Goal: Information Seeking & Learning: Learn about a topic

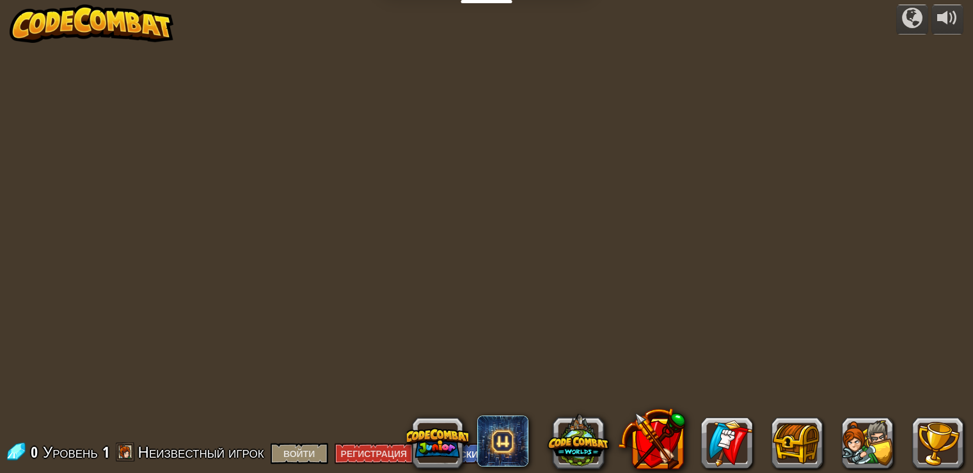
select select "ru"
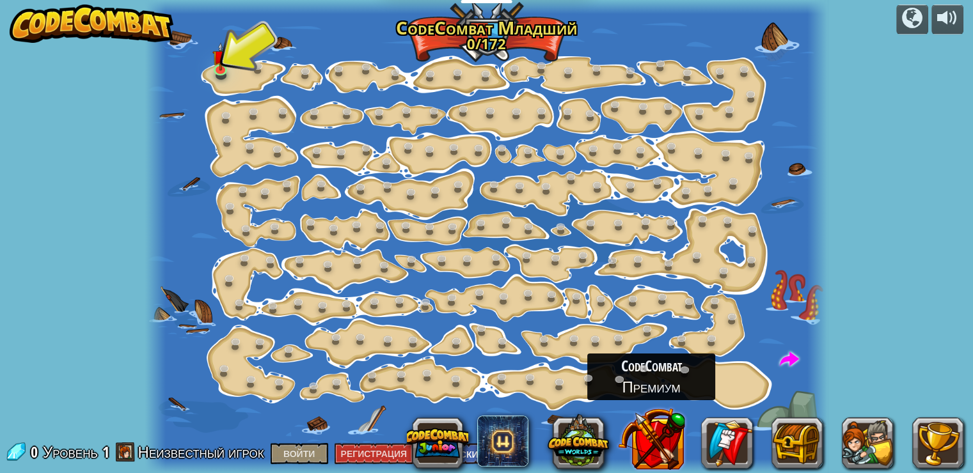
click at [663, 415] on button at bounding box center [651, 439] width 67 height 67
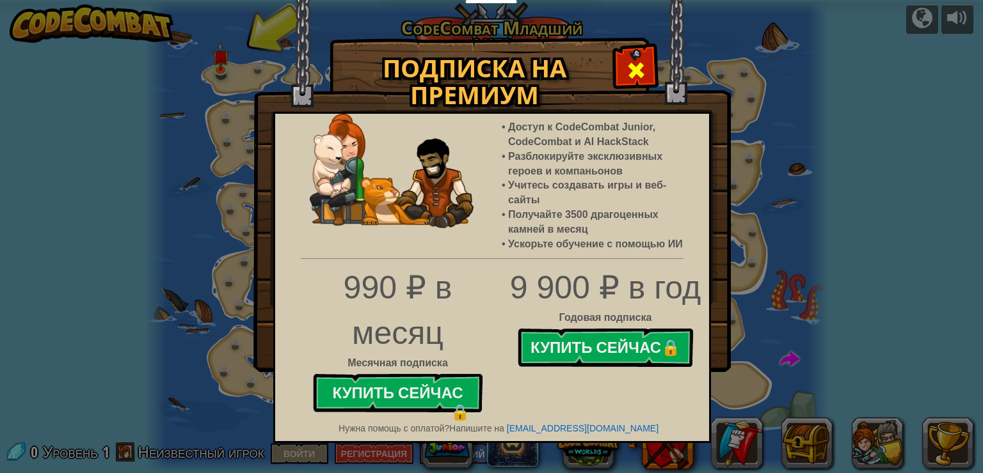
click at [627, 60] on span at bounding box center [636, 70] width 20 height 20
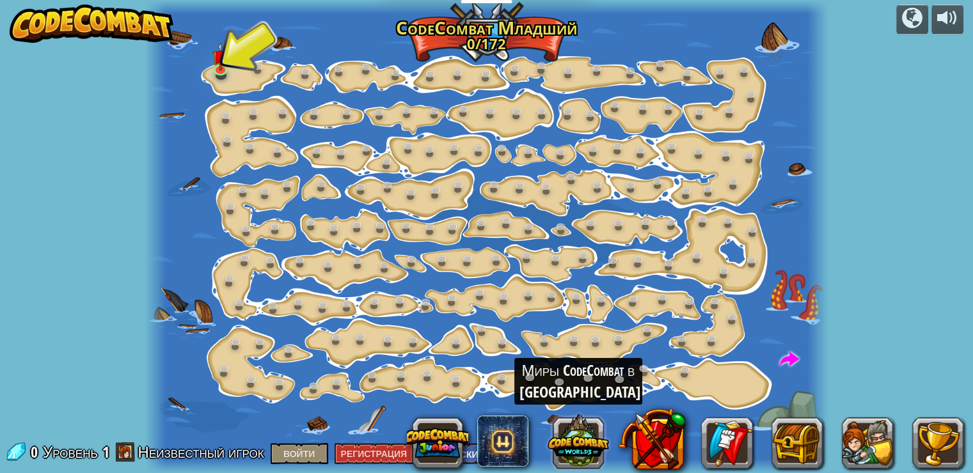
click at [586, 438] on button at bounding box center [578, 440] width 61 height 61
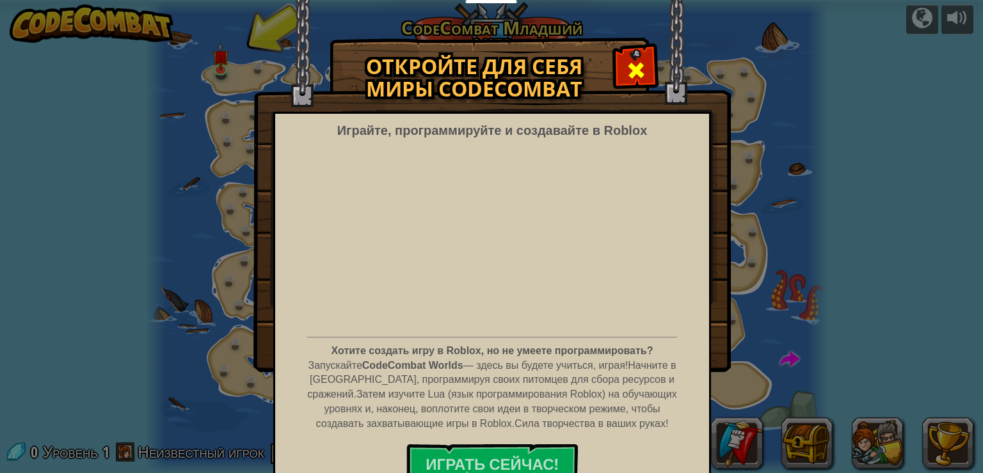
click at [619, 61] on div at bounding box center [636, 69] width 40 height 40
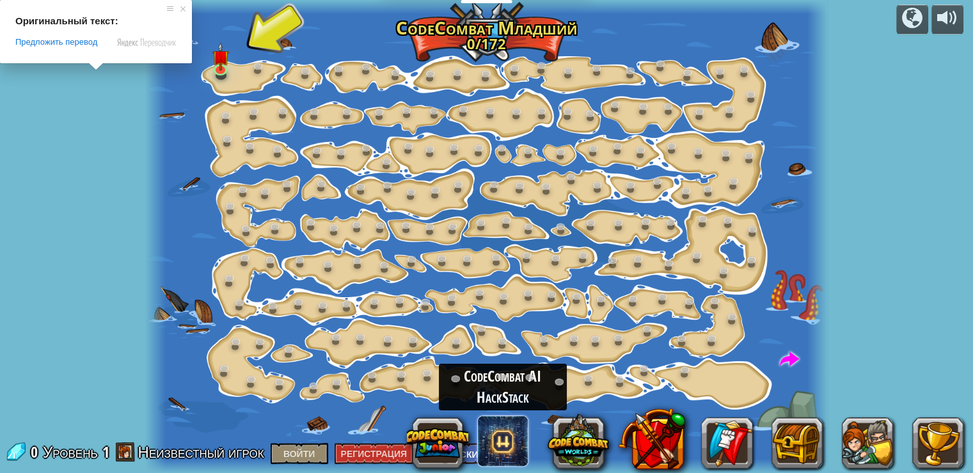
click at [513, 437] on span at bounding box center [502, 441] width 51 height 51
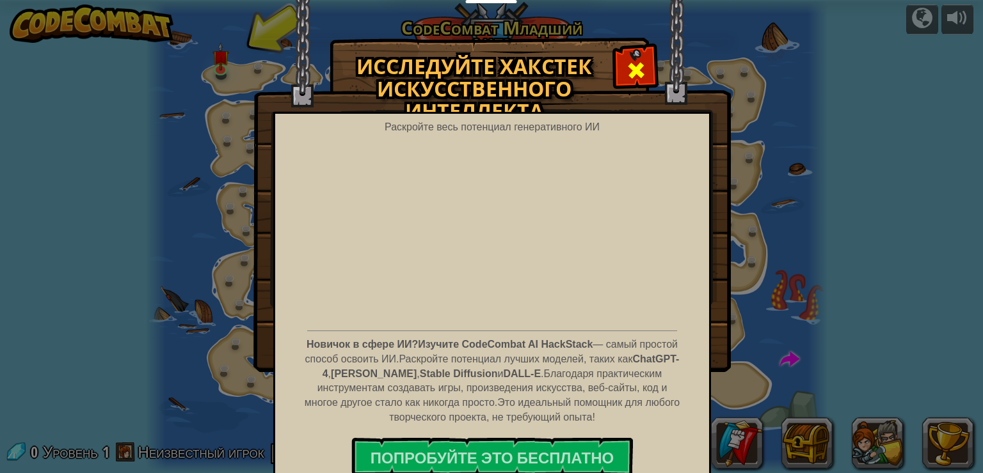
click at [649, 72] on div at bounding box center [636, 69] width 40 height 40
